Goal: Task Accomplishment & Management: Manage account settings

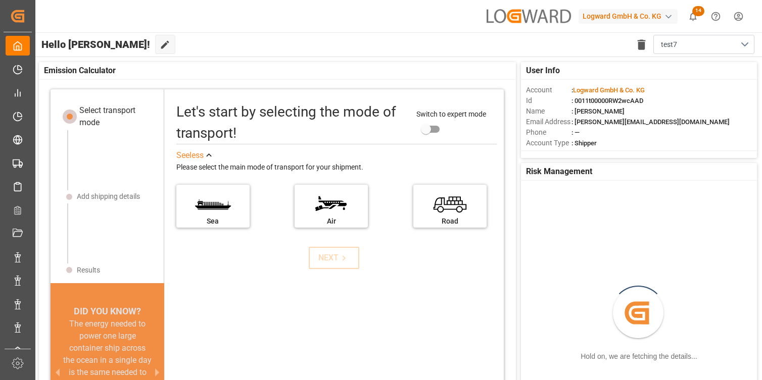
click at [614, 18] on div "Logward GmbH & Co. KG" at bounding box center [627, 16] width 99 height 15
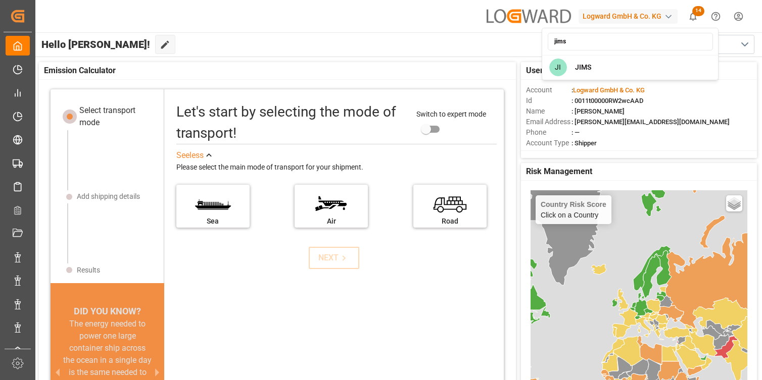
type input "jims"
click at [577, 69] on span "JIMS" at bounding box center [583, 67] width 16 height 11
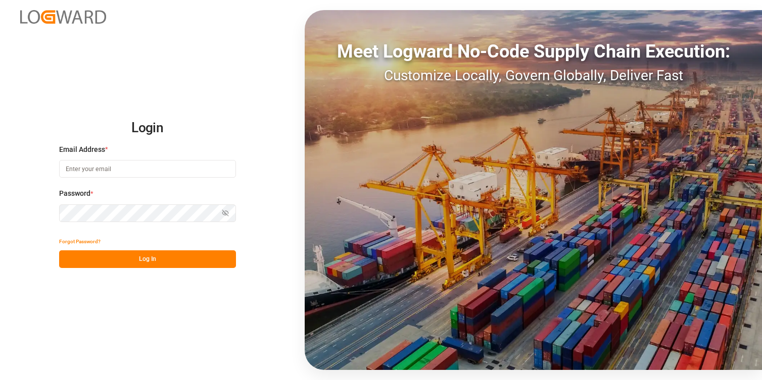
type input "vikash.mishra@logward.com"
click at [125, 258] on button "Log In" at bounding box center [147, 260] width 177 height 18
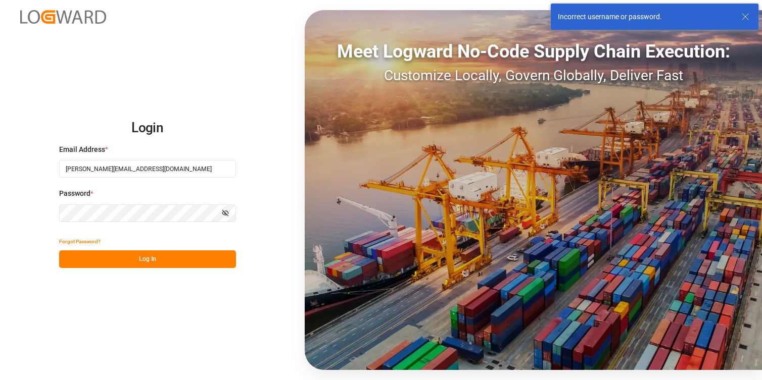
click at [745, 21] on icon at bounding box center [745, 17] width 12 height 12
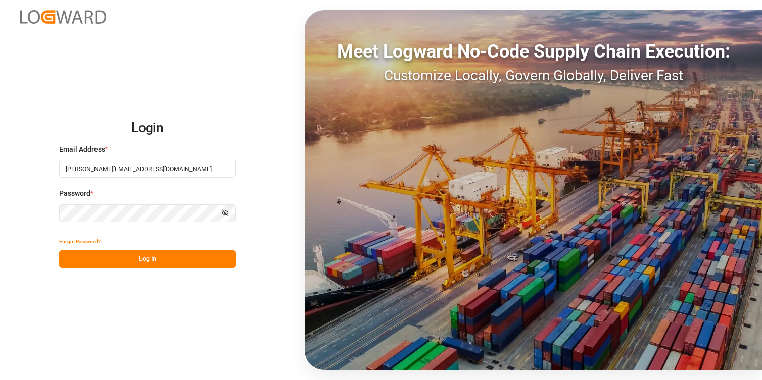
click at [19, 247] on div "Login Email Address * vikash.mishra@logward.com Password * Show password Forgot…" at bounding box center [381, 190] width 762 height 380
click at [165, 260] on button "Log In" at bounding box center [147, 260] width 177 height 18
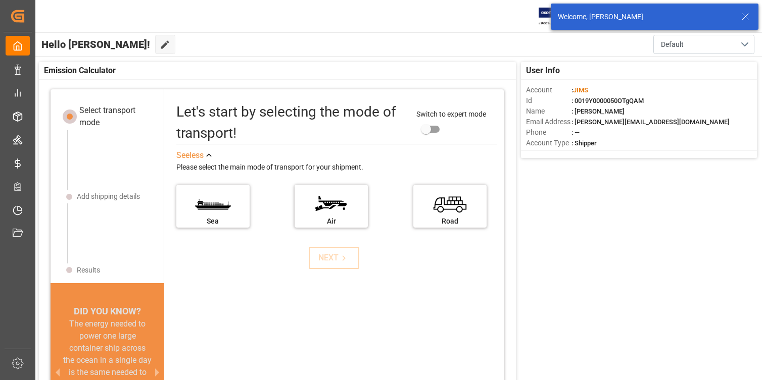
click at [739, 11] on icon at bounding box center [745, 17] width 12 height 12
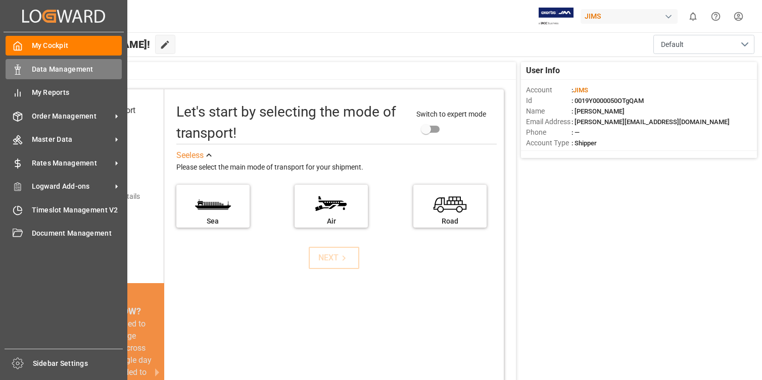
click at [47, 72] on span "Data Management" at bounding box center [77, 69] width 90 height 11
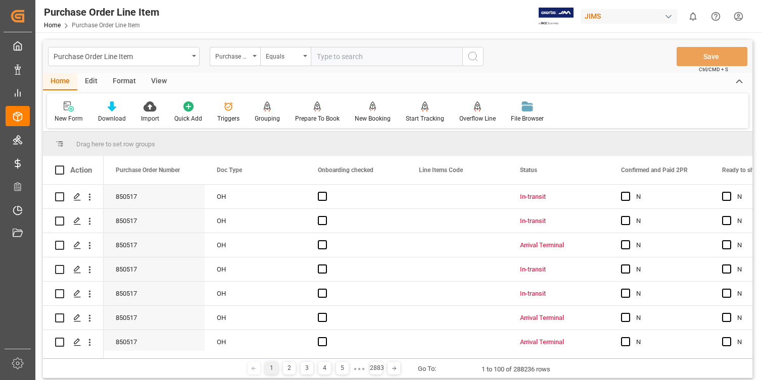
click at [92, 81] on div "Edit" at bounding box center [91, 81] width 28 height 17
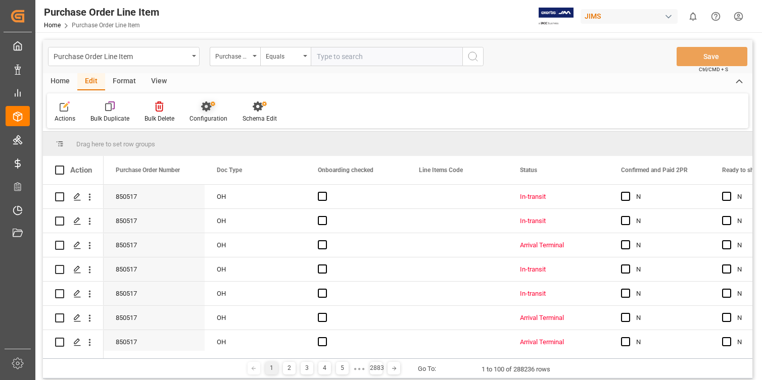
click at [217, 113] on div "Configuration" at bounding box center [208, 112] width 53 height 22
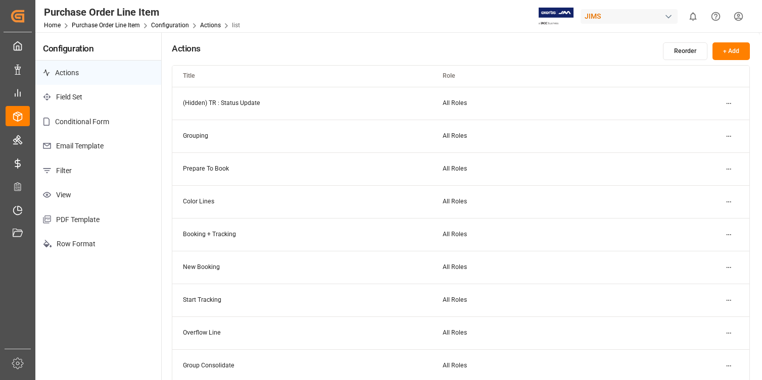
click at [95, 219] on p "PDF Template" at bounding box center [98, 220] width 126 height 25
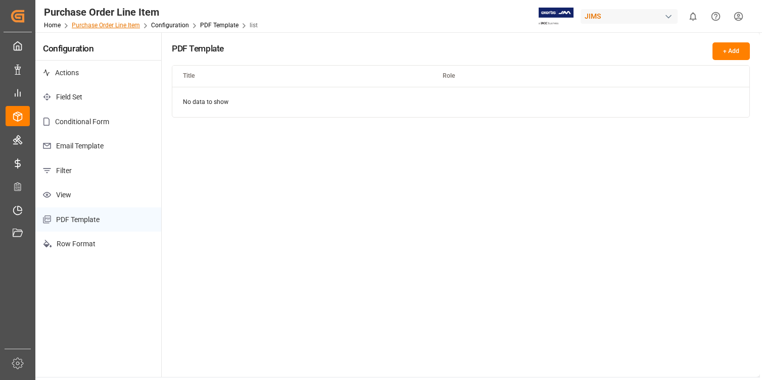
click at [114, 26] on link "Purchase Order Line Item" at bounding box center [106, 25] width 68 height 7
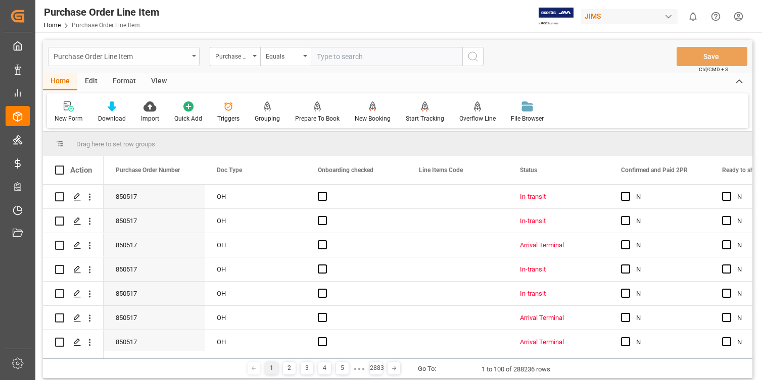
click at [195, 56] on icon "open menu" at bounding box center [194, 56] width 4 height 2
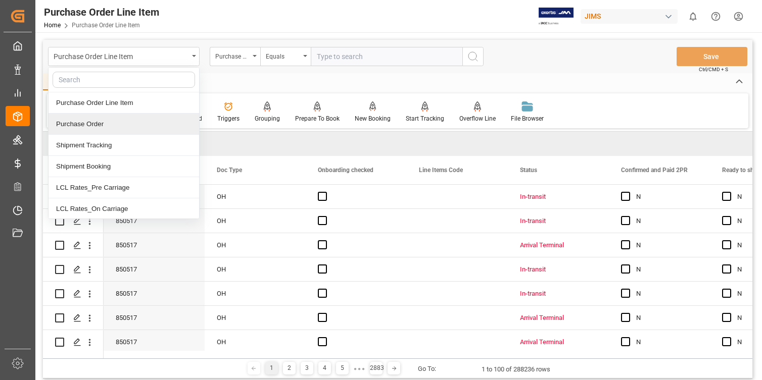
click at [141, 130] on div "Purchase Order" at bounding box center [124, 124] width 151 height 21
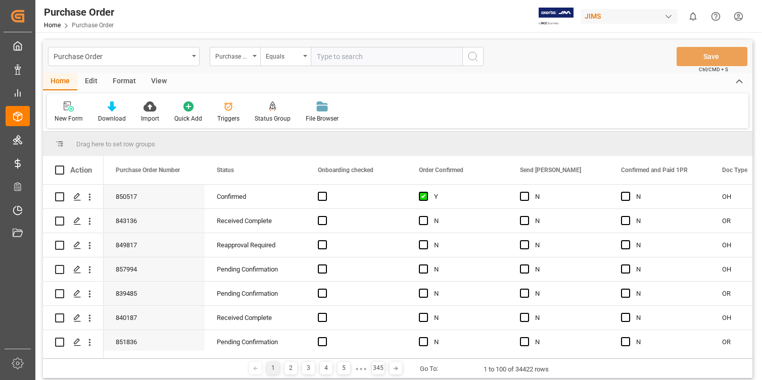
click at [93, 83] on div "Edit" at bounding box center [91, 81] width 28 height 17
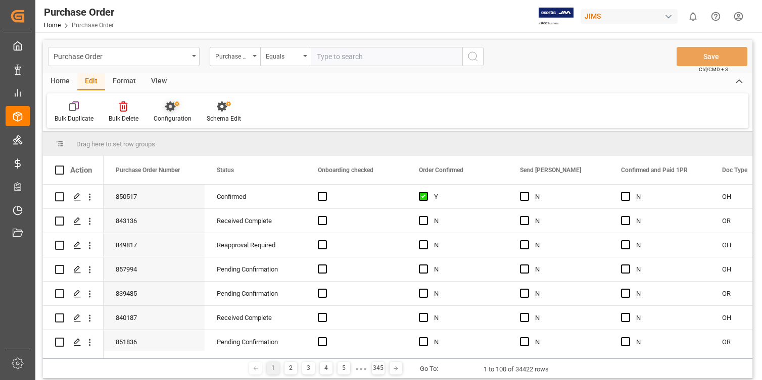
click at [169, 114] on div "Configuration" at bounding box center [173, 118] width 38 height 9
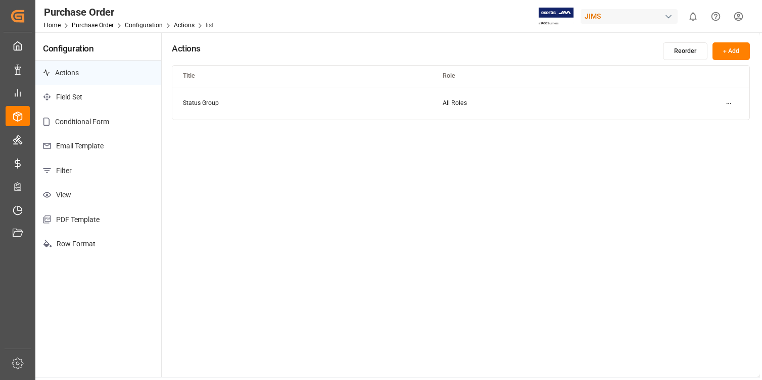
click at [93, 216] on p "PDF Template" at bounding box center [98, 220] width 126 height 25
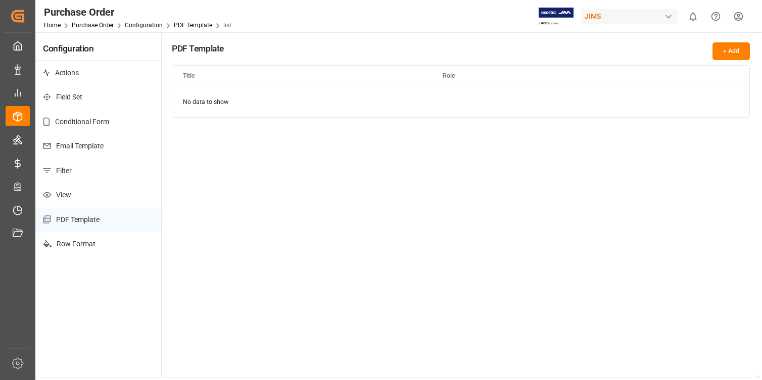
click at [102, 29] on div "Home Purchase Order Configuration PDF Template list" at bounding box center [137, 25] width 187 height 11
click at [102, 23] on link "Purchase Order" at bounding box center [93, 25] width 42 height 7
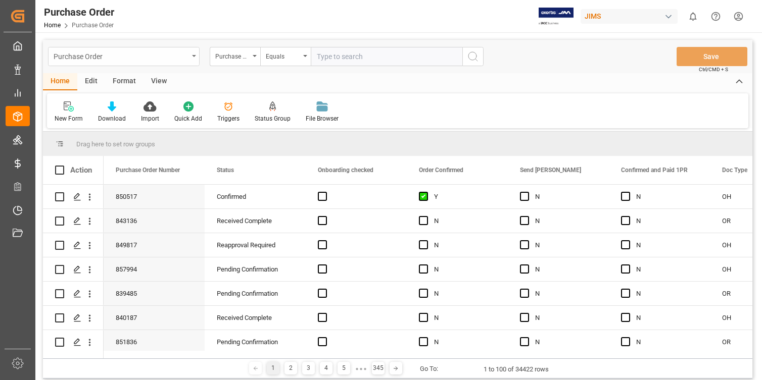
click at [192, 61] on div "Purchase Order" at bounding box center [124, 56] width 152 height 19
type input "in"
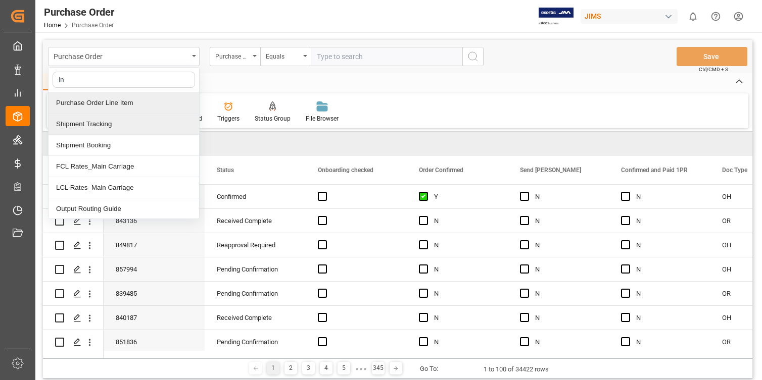
click at [119, 103] on div "Purchase Order Line Item" at bounding box center [124, 102] width 151 height 21
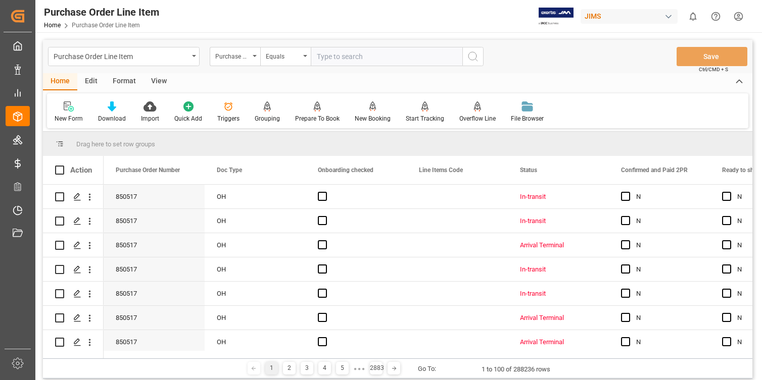
click at [93, 80] on div "Edit" at bounding box center [91, 81] width 28 height 17
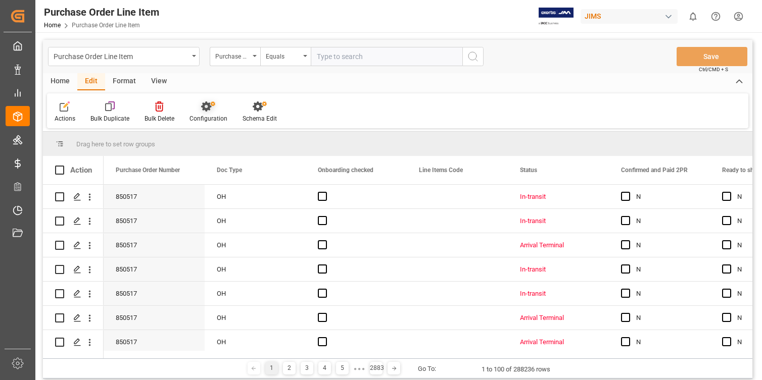
click at [201, 108] on icon at bounding box center [208, 107] width 14 height 10
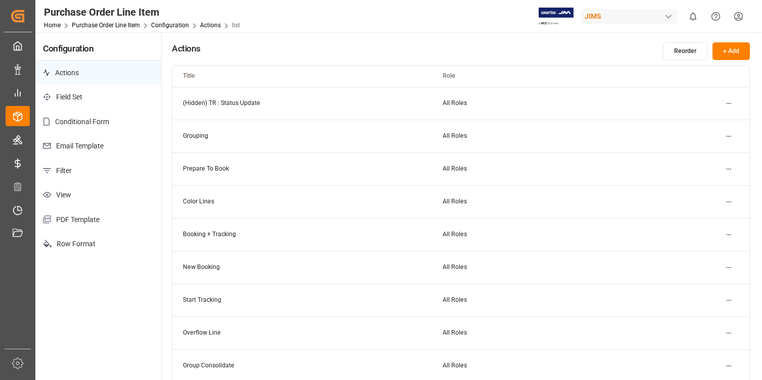
click at [92, 220] on p "PDF Template" at bounding box center [98, 220] width 126 height 25
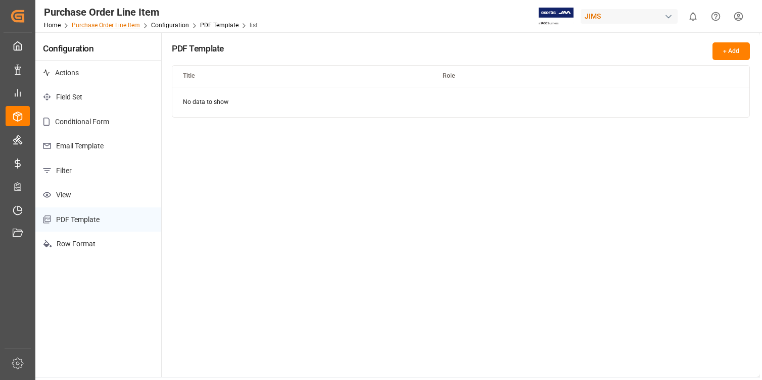
click at [111, 26] on link "Purchase Order Line Item" at bounding box center [106, 25] width 68 height 7
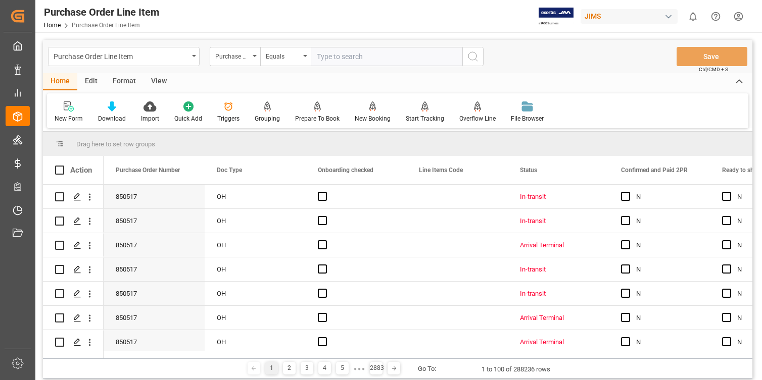
click at [125, 58] on div "Purchase Order Line Item" at bounding box center [121, 56] width 135 height 13
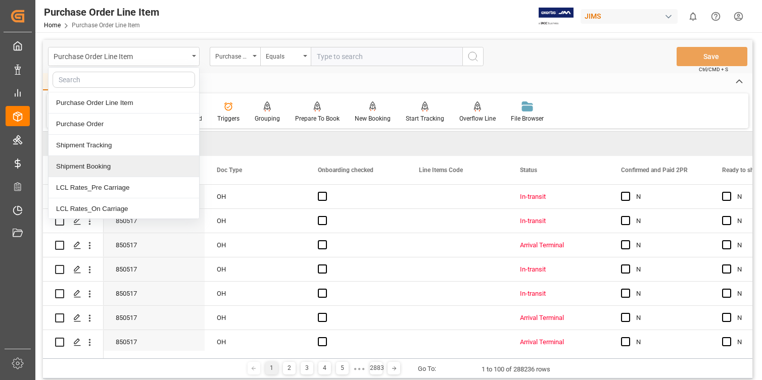
click at [101, 165] on div "Shipment Booking" at bounding box center [124, 166] width 151 height 21
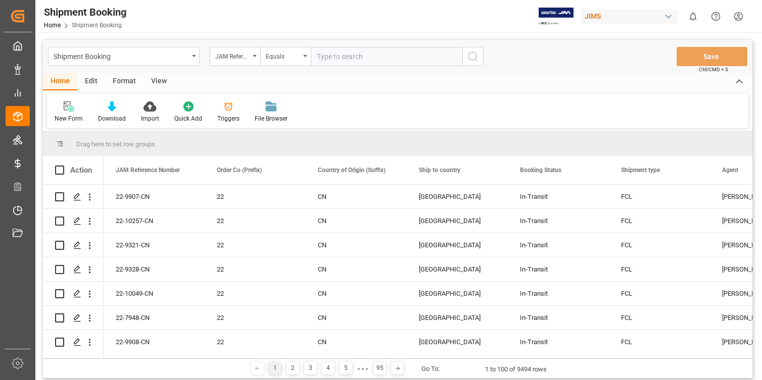
click at [89, 80] on div "Edit" at bounding box center [91, 81] width 28 height 17
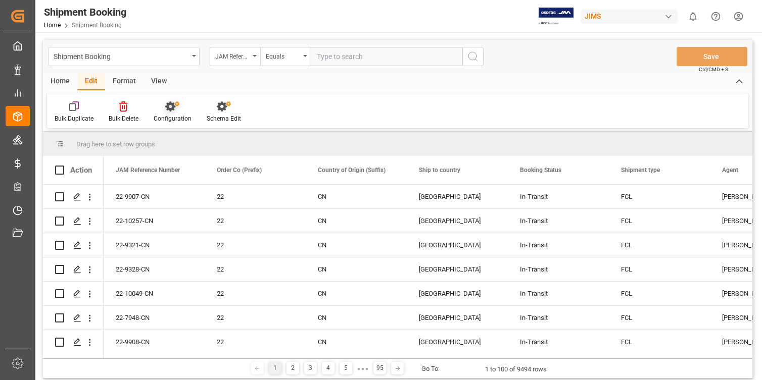
click at [169, 114] on div "Configuration" at bounding box center [173, 118] width 38 height 9
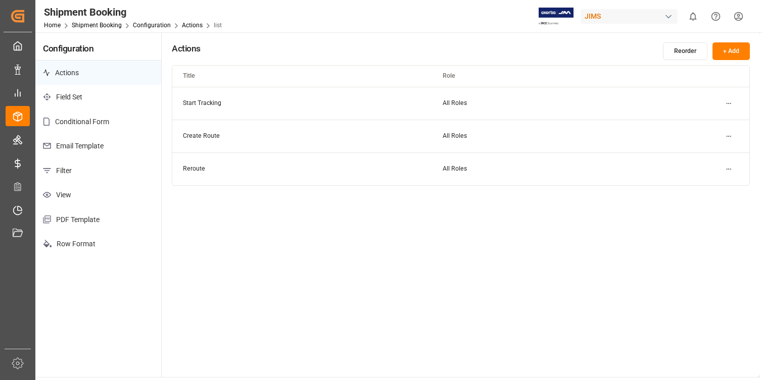
click at [100, 218] on p "PDF Template" at bounding box center [98, 220] width 126 height 25
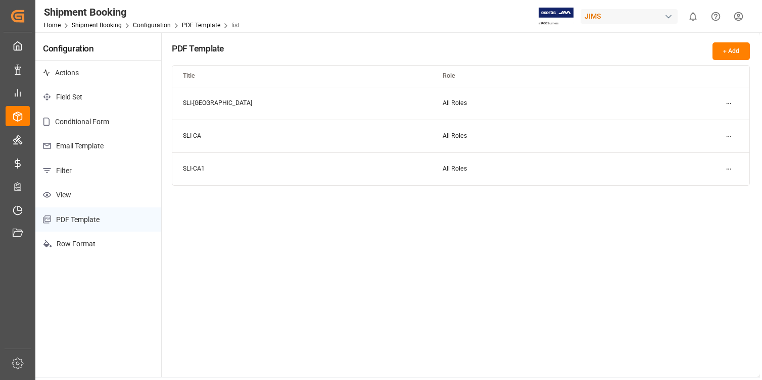
click at [732, 103] on html "Created by potrace 1.15, written by [PERSON_NAME] [DATE]-[DATE] Created by potr…" at bounding box center [381, 190] width 762 height 380
click at [699, 122] on div "Edit" at bounding box center [711, 124] width 52 height 14
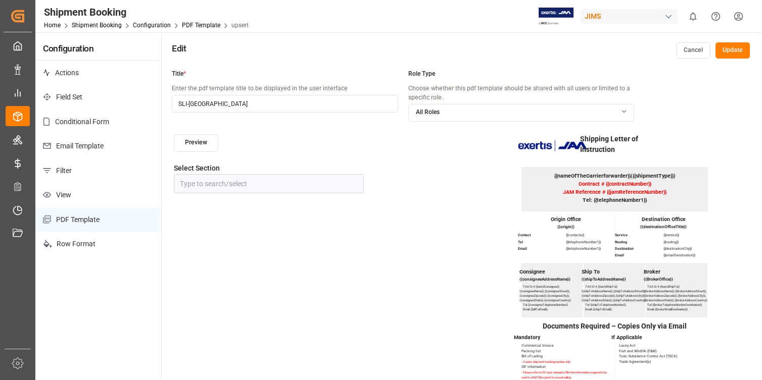
click at [202, 146] on button "Preview" at bounding box center [196, 143] width 44 height 18
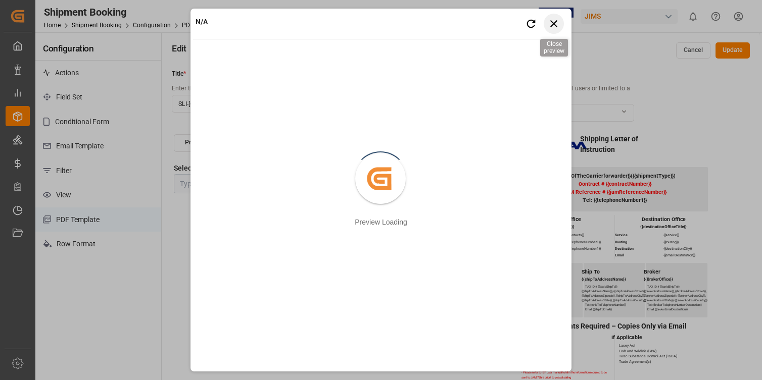
click at [553, 22] on icon "button" at bounding box center [554, 23] width 13 height 13
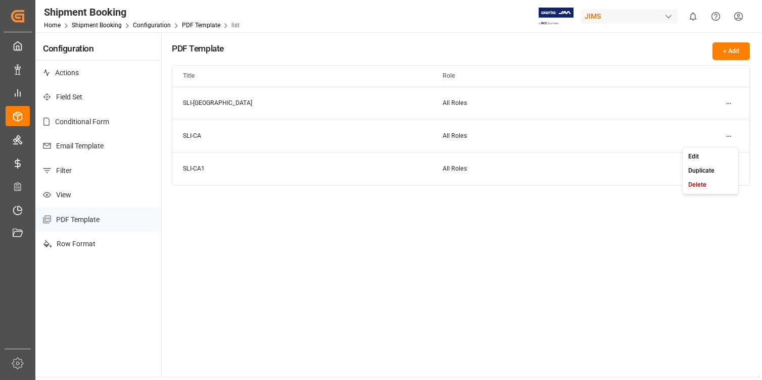
click at [726, 135] on html "Created by potrace 1.15, written by [PERSON_NAME] [DATE]-[DATE] Created by potr…" at bounding box center [381, 190] width 762 height 380
click at [701, 151] on div "Edit" at bounding box center [711, 157] width 52 height 14
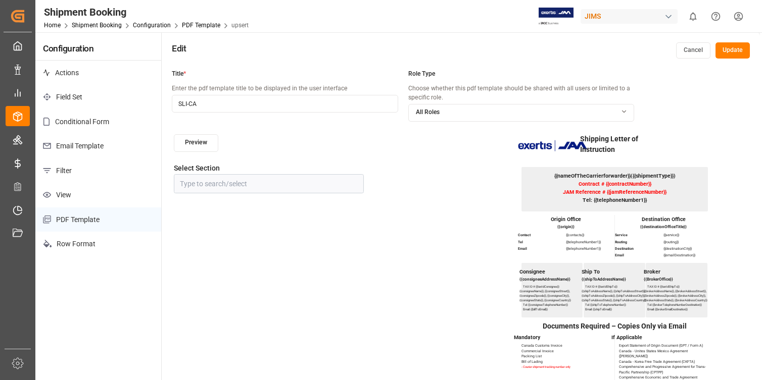
click at [212, 135] on button "Preview" at bounding box center [196, 143] width 44 height 18
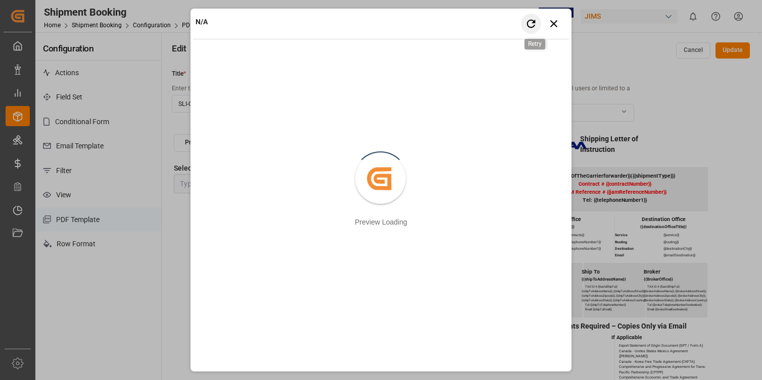
click at [529, 24] on icon "button" at bounding box center [531, 23] width 13 height 13
click at [555, 22] on icon "button" at bounding box center [553, 23] width 7 height 7
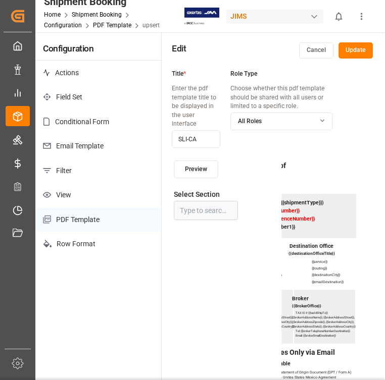
click at [318, 53] on button "Cancel" at bounding box center [316, 50] width 34 height 16
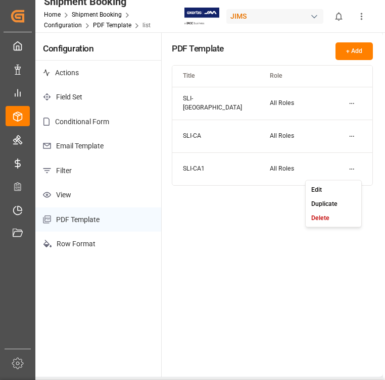
click at [354, 170] on html "Created by potrace 1.15, written by [PERSON_NAME] [DATE]-[DATE] Created by potr…" at bounding box center [192, 190] width 385 height 380
click at [331, 186] on div "Edit" at bounding box center [334, 189] width 52 height 14
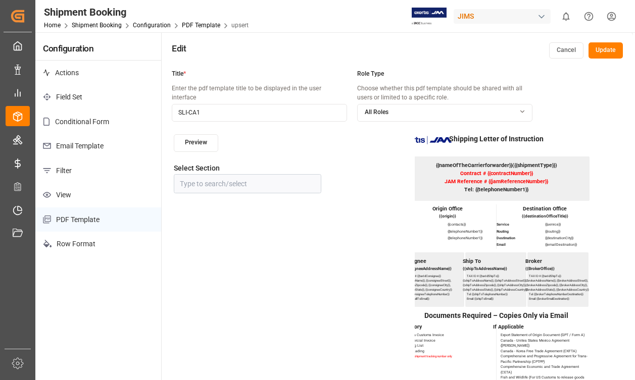
click at [206, 141] on button "Preview" at bounding box center [196, 143] width 44 height 18
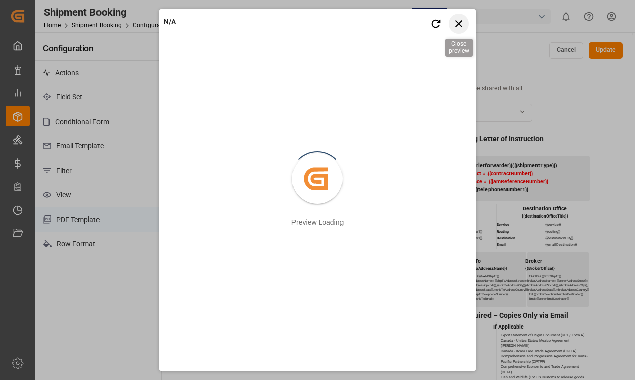
click at [384, 22] on icon "button" at bounding box center [458, 23] width 13 height 13
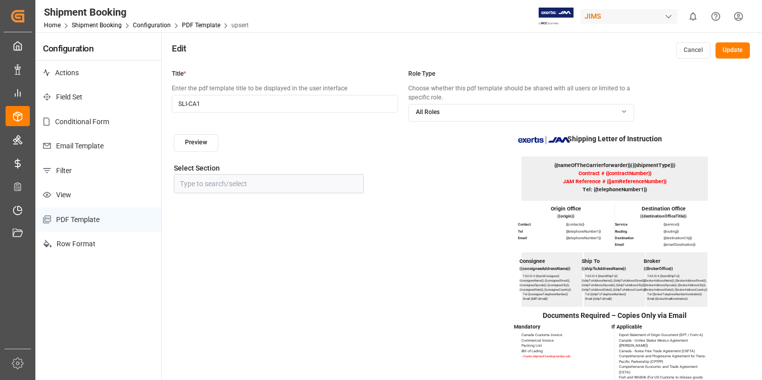
click at [309, 63] on div "Edit Cancel Update" at bounding box center [461, 47] width 598 height 31
click at [108, 25] on link "Shipment Booking" at bounding box center [97, 25] width 50 height 7
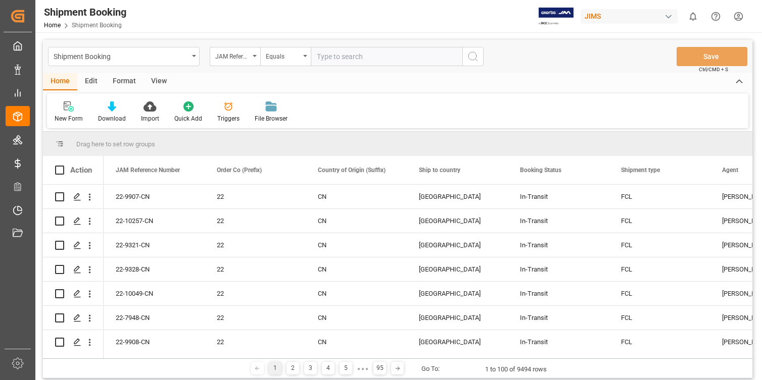
click at [91, 88] on div "Edit" at bounding box center [91, 81] width 28 height 17
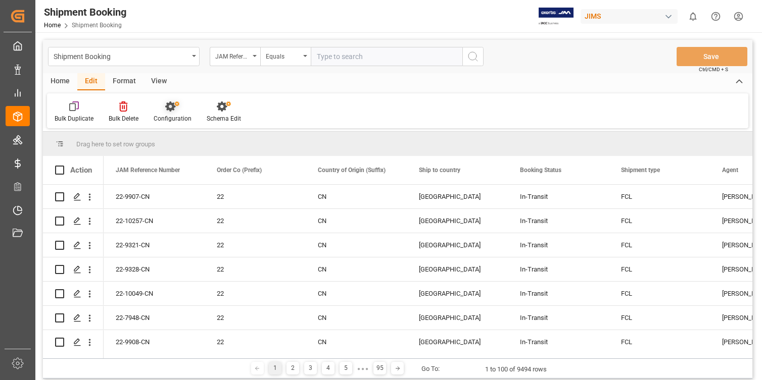
click at [175, 110] on icon at bounding box center [172, 107] width 14 height 10
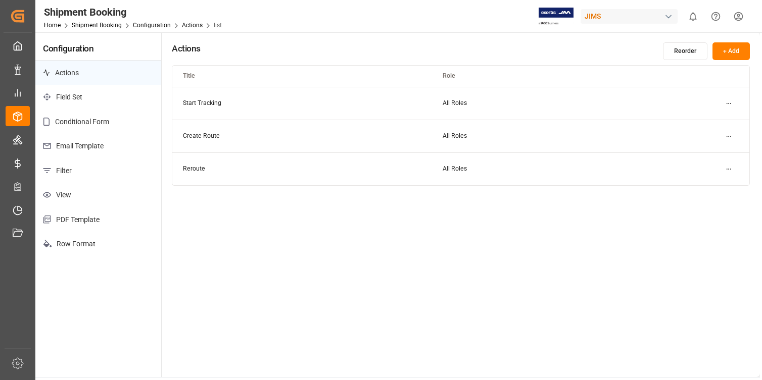
click at [94, 29] on div "Home Shipment Booking Configuration Actions list" at bounding box center [133, 25] width 178 height 11
click at [99, 24] on link "Shipment Booking" at bounding box center [97, 25] width 50 height 7
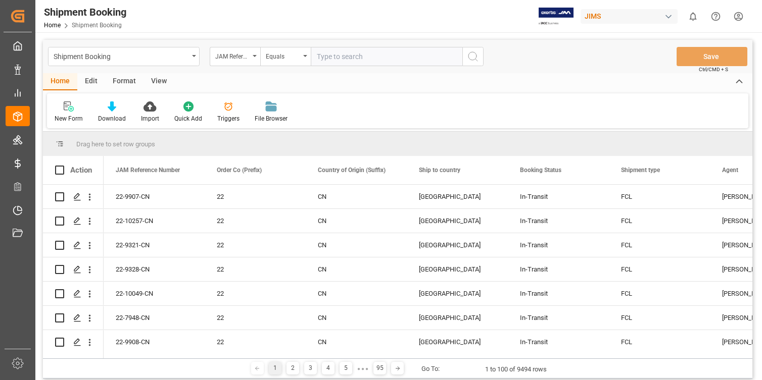
click at [384, 15] on div "JIMS" at bounding box center [629, 16] width 97 height 15
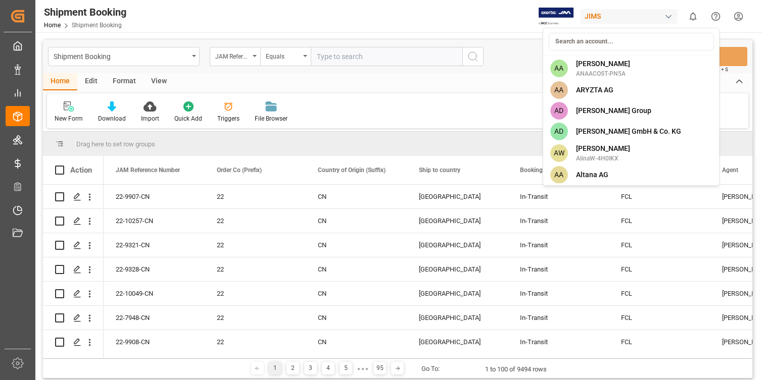
click at [384, 15] on html "Created by potrace 1.15, written by [PERSON_NAME] [DATE]-[DATE] Created by potr…" at bounding box center [381, 190] width 762 height 380
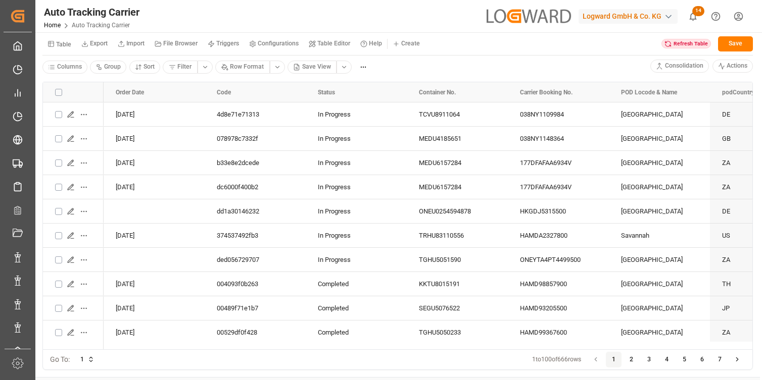
scroll to position [614, 0]
